Goal: Navigation & Orientation: Find specific page/section

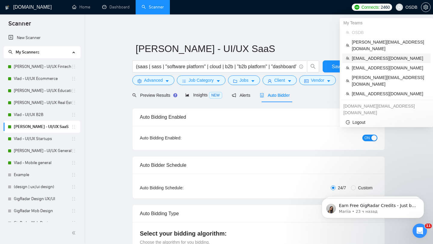
click at [373, 55] on span "havryliak.denys@gmail.com" at bounding box center [389, 58] width 75 height 7
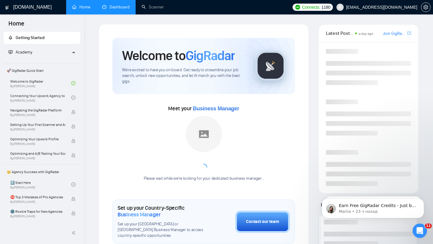
click at [115, 6] on link "Dashboard" at bounding box center [115, 7] width 27 height 5
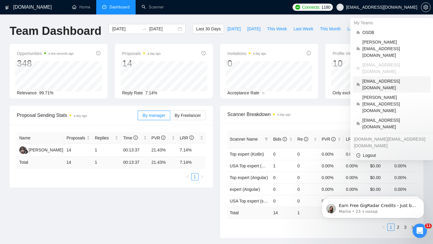
click at [387, 78] on span "[EMAIL_ADDRESS][DOMAIN_NAME]" at bounding box center [394, 84] width 65 height 13
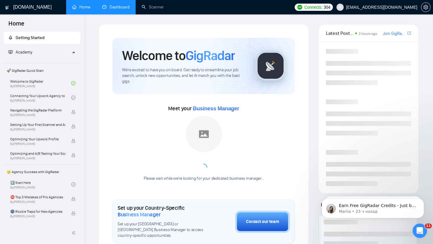
click at [112, 10] on link "Dashboard" at bounding box center [115, 7] width 27 height 5
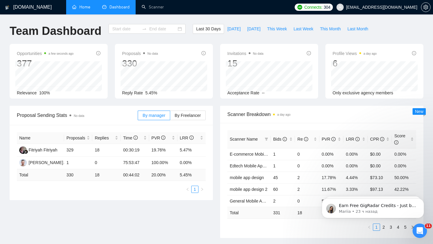
type input "2025-07-27"
type input "2025-08-26"
click at [277, 29] on span "This Week" at bounding box center [277, 29] width 20 height 7
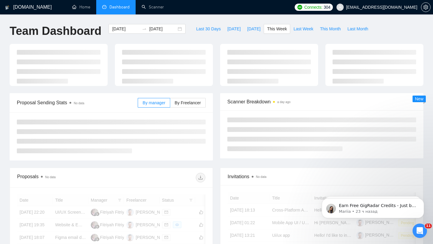
type input "2025-08-25"
type input "2025-08-31"
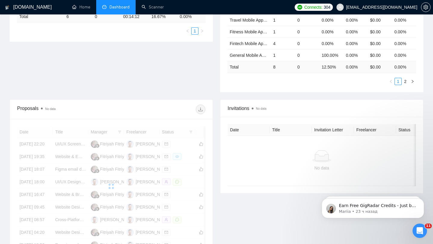
scroll to position [146, 0]
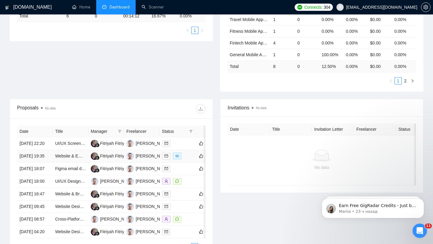
click at [188, 163] on td at bounding box center [177, 156] width 35 height 13
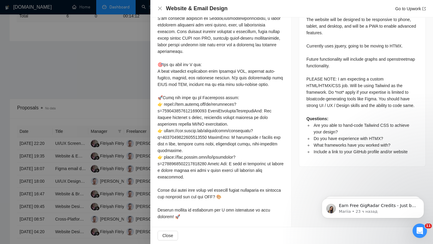
scroll to position [323, 0]
click at [133, 148] on div at bounding box center [216, 122] width 433 height 244
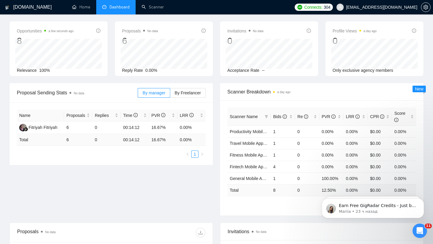
scroll to position [0, 0]
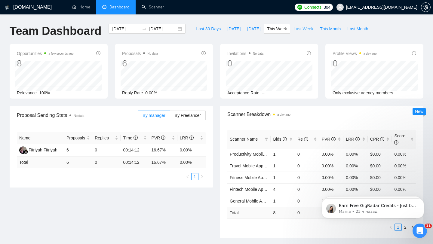
click at [298, 32] on span "Last Week" at bounding box center [303, 29] width 20 height 7
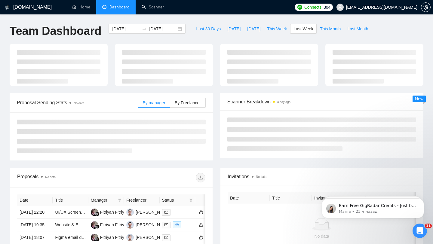
type input "2025-08-18"
type input "2025-08-24"
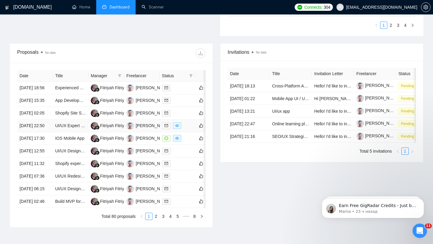
scroll to position [203, 0]
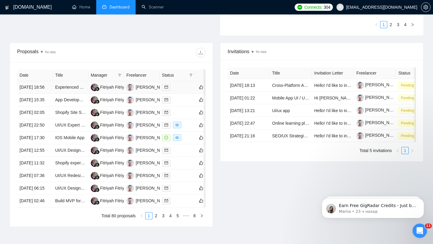
click at [188, 94] on td at bounding box center [177, 87] width 35 height 13
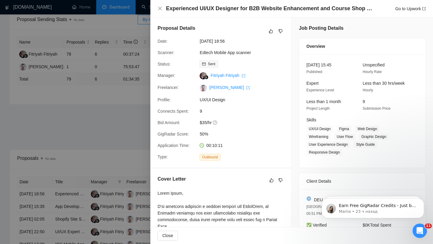
scroll to position [97, 0]
click at [100, 141] on div at bounding box center [216, 122] width 433 height 244
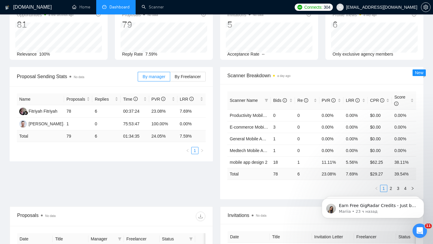
scroll to position [0, 0]
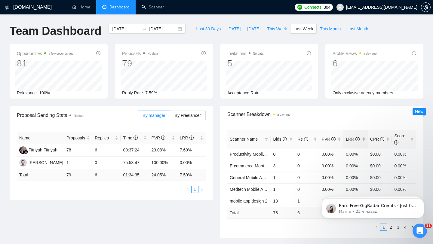
click at [364, 136] on div "LRR" at bounding box center [356, 139] width 20 height 7
click at [362, 136] on div "LRR" at bounding box center [356, 139] width 20 height 7
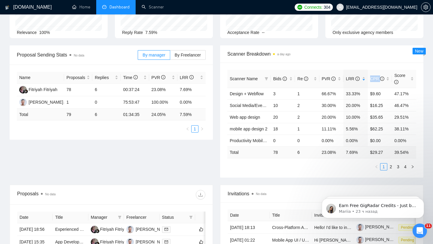
scroll to position [62, 0]
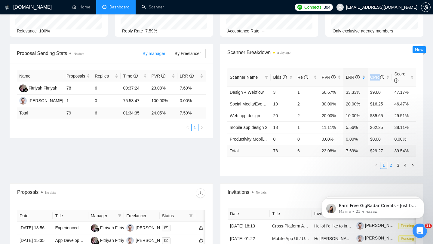
click at [389, 164] on link "2" at bounding box center [391, 165] width 7 height 7
click at [395, 166] on link "3" at bounding box center [398, 165] width 7 height 7
click at [142, 8] on link "Scanner" at bounding box center [153, 7] width 22 height 5
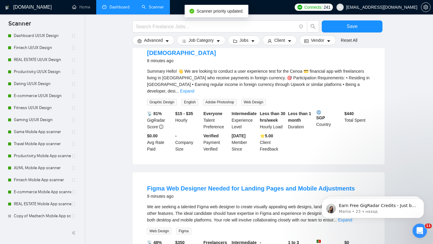
scroll to position [293, 0]
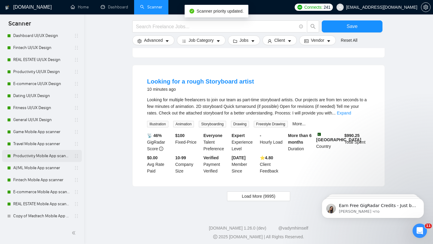
scroll to position [329, 0]
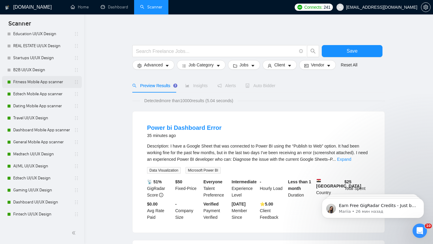
click at [42, 81] on link "Fitness Mobile App scanner" at bounding box center [41, 82] width 57 height 12
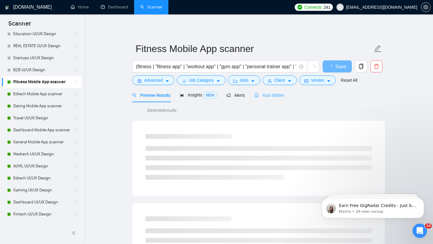
click at [270, 91] on div "Auto Bidder" at bounding box center [269, 95] width 30 height 14
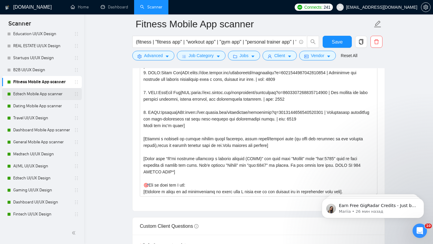
click at [32, 93] on link "Edtech Mobile App scanner" at bounding box center [41, 94] width 57 height 12
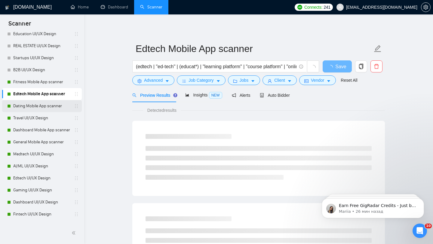
click at [34, 106] on link "Dating Mobile App scanner" at bounding box center [41, 106] width 57 height 12
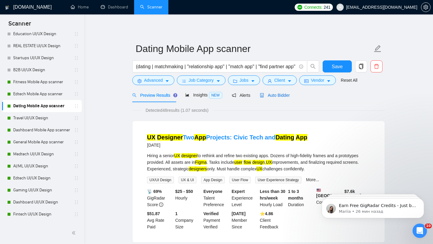
click at [274, 98] on div "Auto Bidder" at bounding box center [275, 95] width 30 height 7
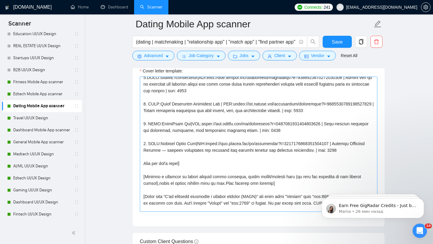
scroll to position [23, 0]
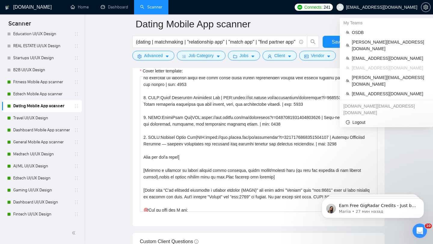
click at [394, 12] on span "[EMAIL_ADDRESS][DOMAIN_NAME]" at bounding box center [377, 7] width 88 height 19
click at [396, 7] on span "[EMAIL_ADDRESS][DOMAIN_NAME]" at bounding box center [381, 7] width 71 height 0
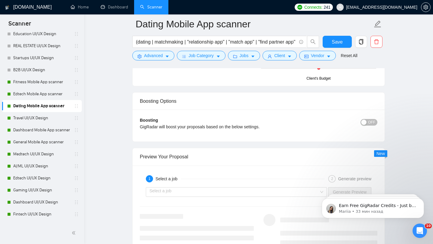
scroll to position [929, 0]
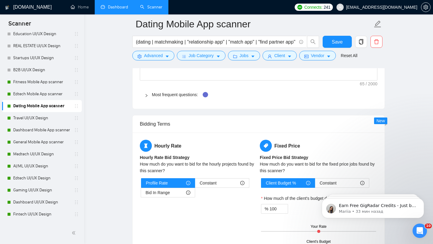
click at [125, 7] on link "Dashboard" at bounding box center [114, 7] width 27 height 5
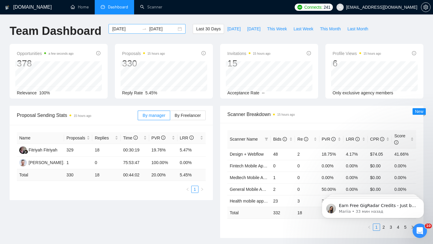
click at [171, 28] on input "2025-08-26" at bounding box center [162, 29] width 27 height 7
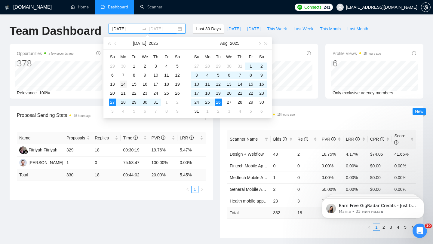
type input "2025-07-14"
click at [124, 85] on div "14" at bounding box center [123, 84] width 7 height 7
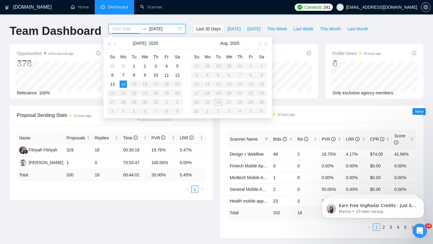
type input "2025-07-14"
click at [122, 83] on div "14" at bounding box center [123, 84] width 7 height 7
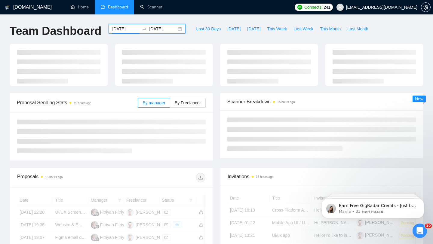
click at [161, 30] on input "2025-07-14" at bounding box center [162, 29] width 27 height 7
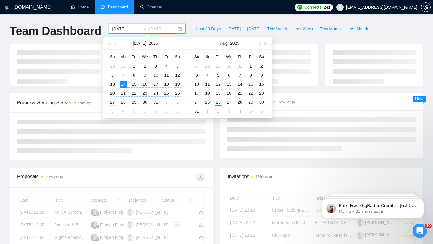
type input "2025-07-20"
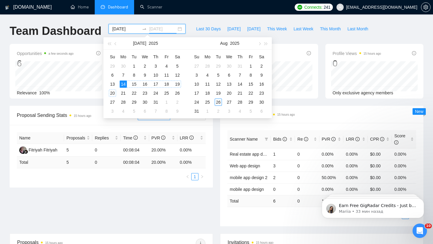
click at [113, 95] on div "20" at bounding box center [112, 93] width 7 height 7
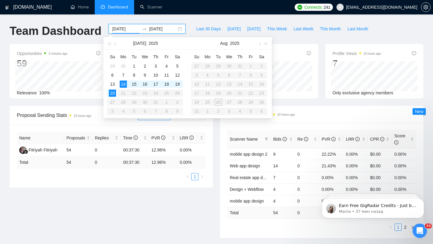
type input "2025-07-14"
click at [146, 7] on link "Scanner" at bounding box center [151, 7] width 22 height 5
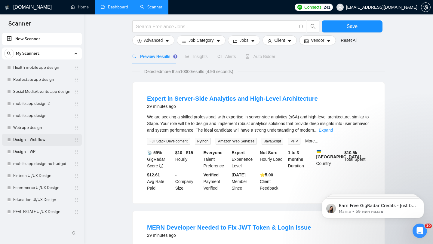
scroll to position [29, 0]
